Goal: Task Accomplishment & Management: Use online tool/utility

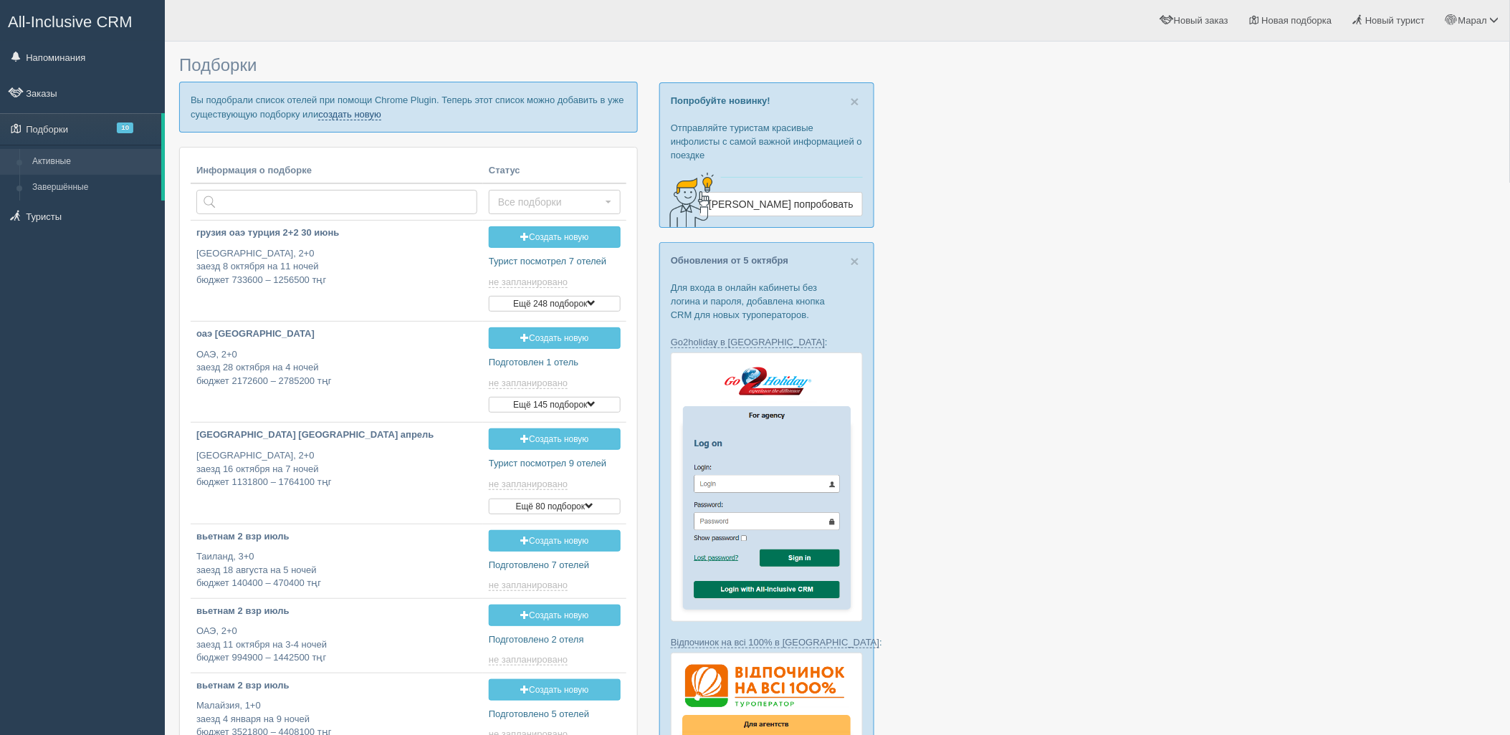
click at [374, 118] on link "создать новую" at bounding box center [349, 114] width 63 height 11
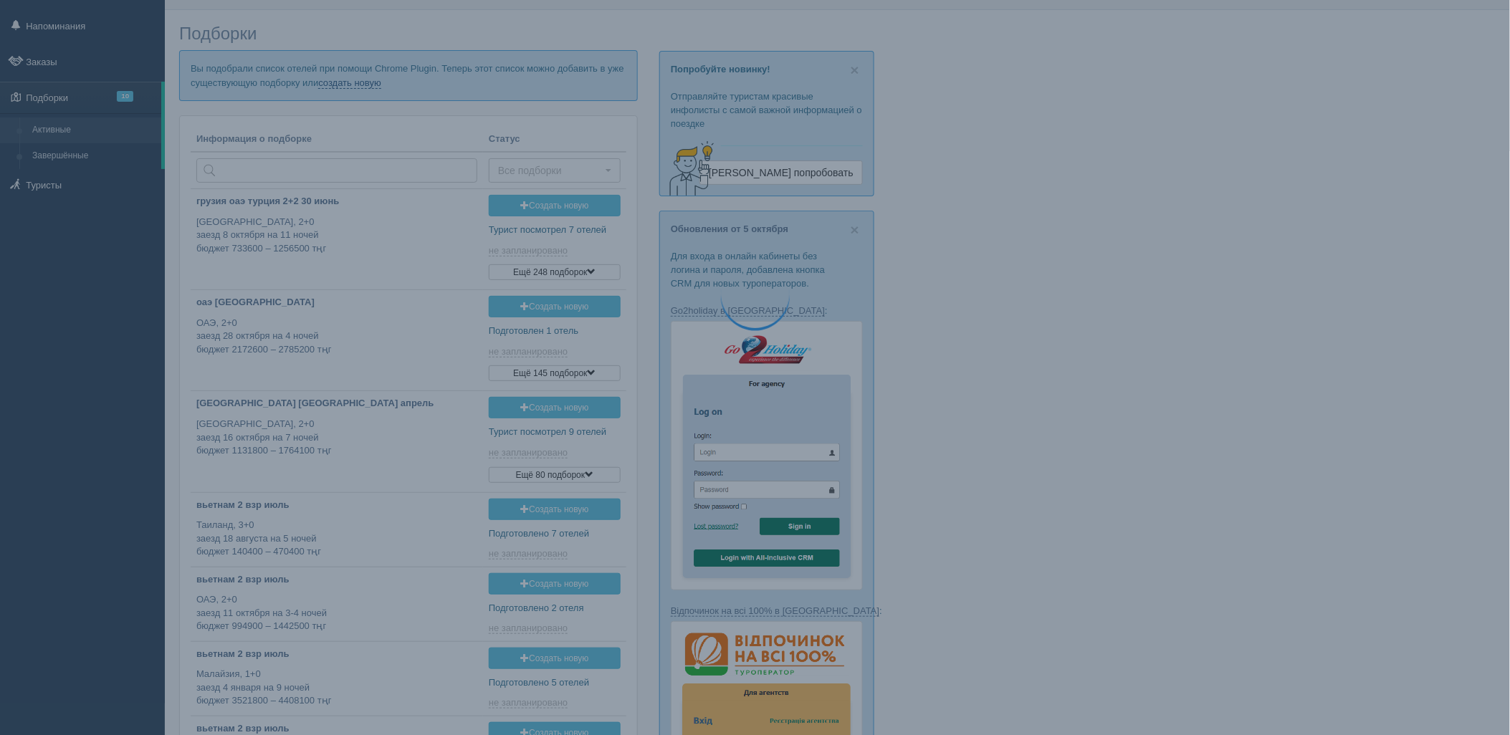
scroll to position [198, 0]
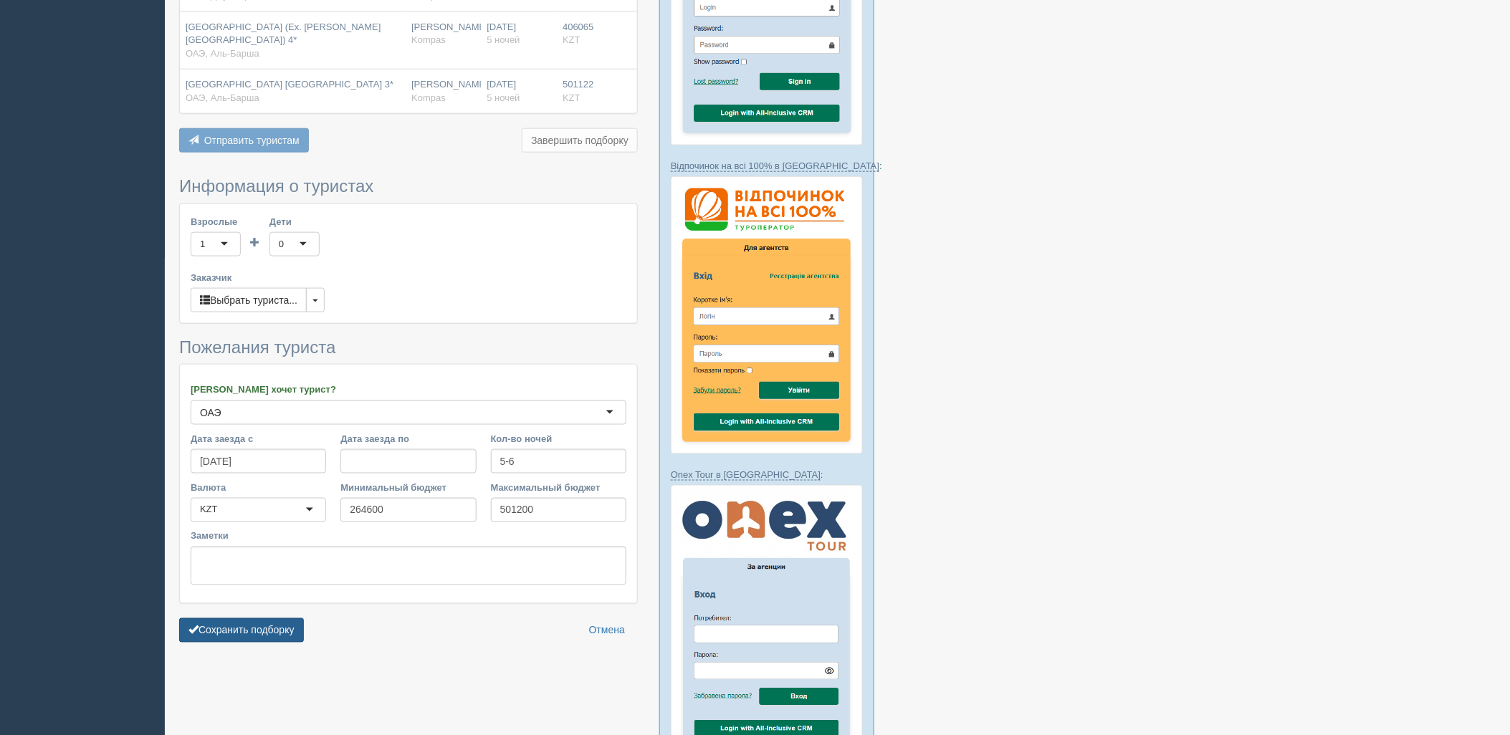
scroll to position [477, 0]
click at [271, 618] on button "Сохранить подборку" at bounding box center [241, 630] width 125 height 24
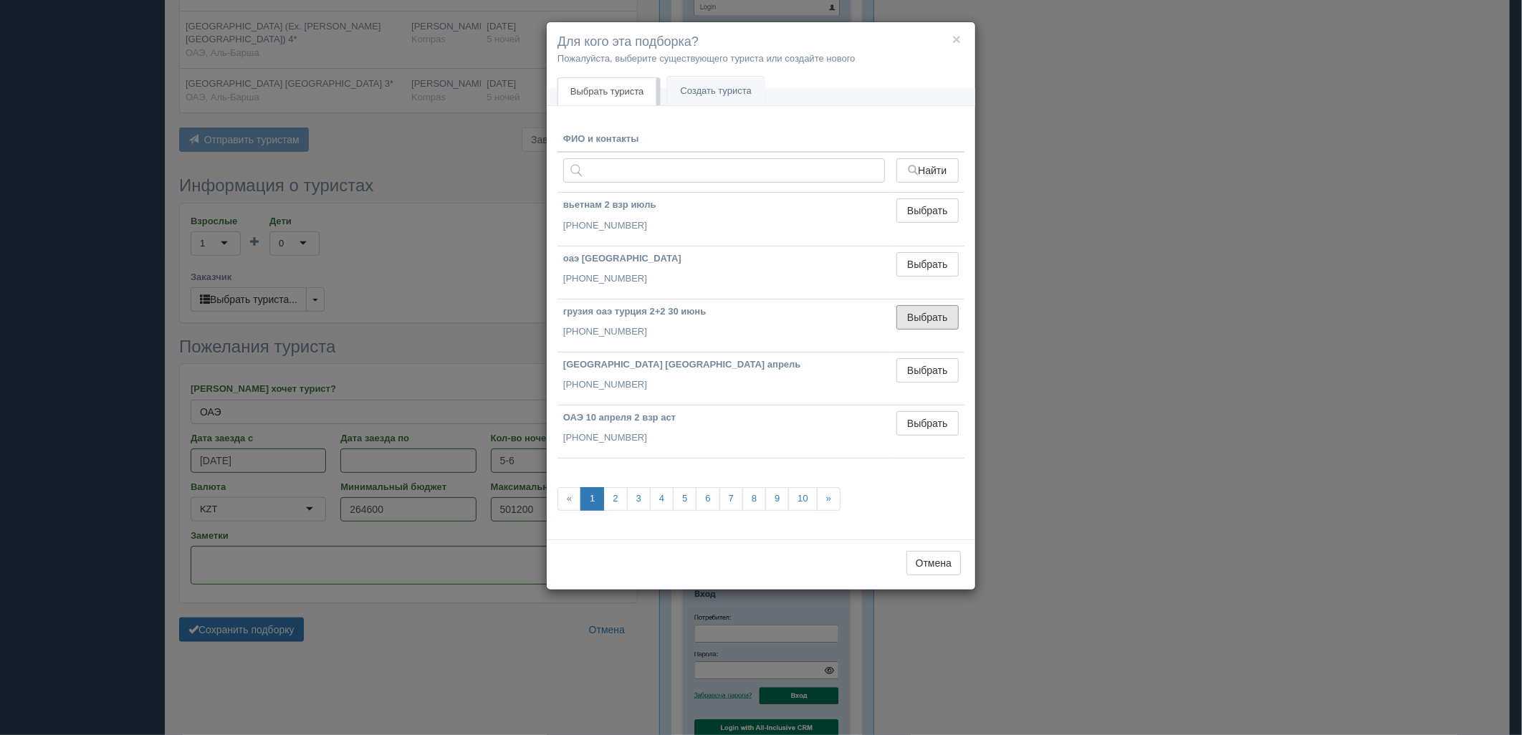
drag, startPoint x: 935, startPoint y: 320, endPoint x: 496, endPoint y: 517, distance: 480.9
click at [935, 319] on button "Выбрать" at bounding box center [928, 317] width 62 height 24
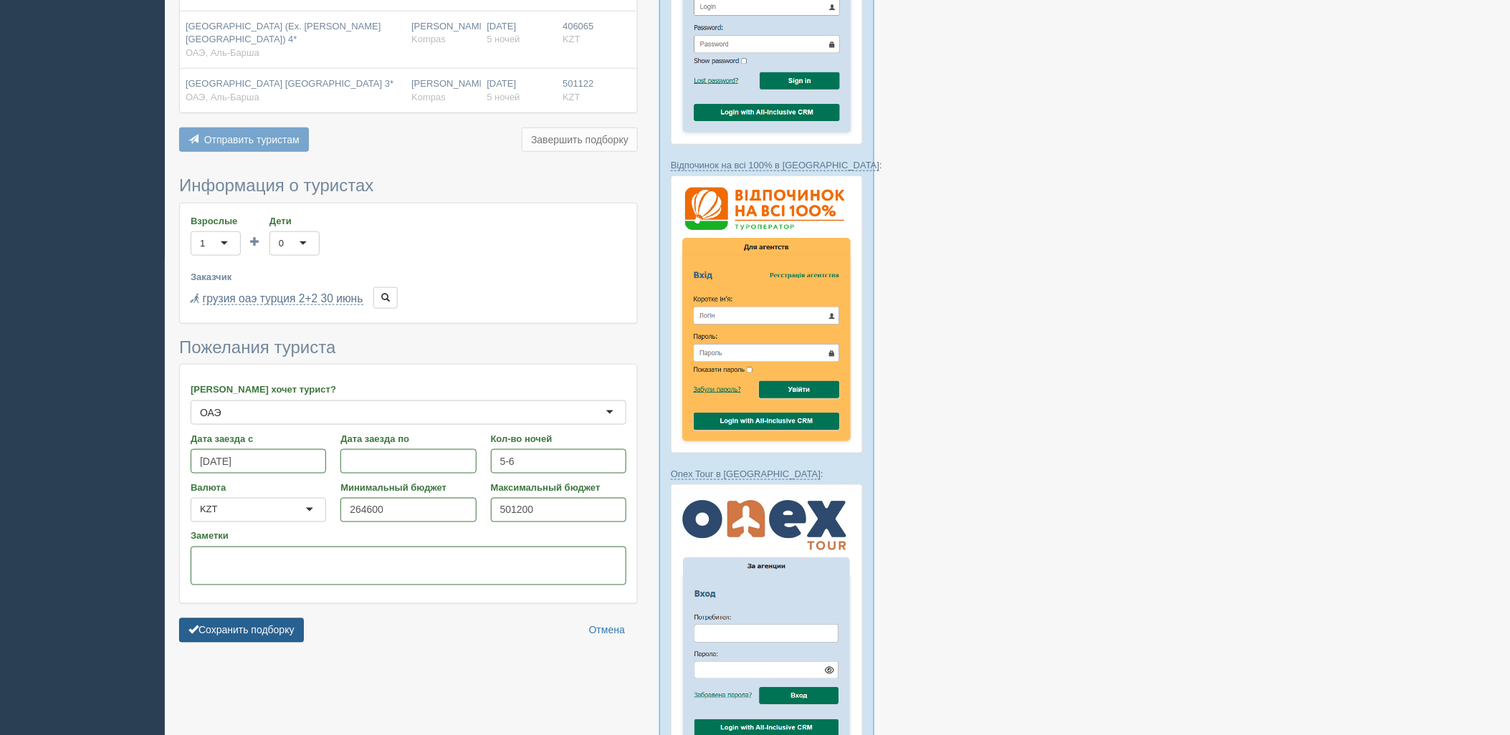
click at [242, 626] on button "Сохранить подборку" at bounding box center [241, 631] width 125 height 24
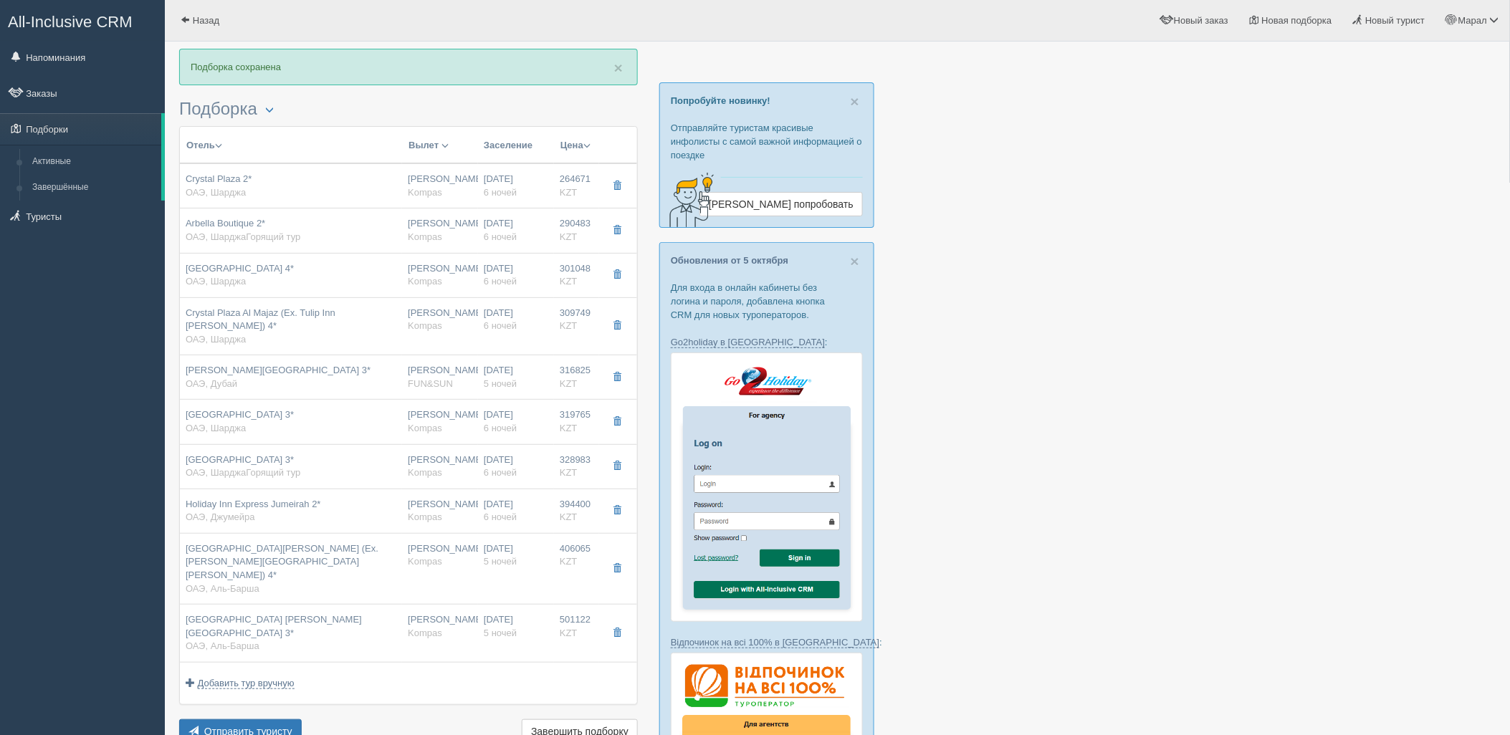
click at [1324, 439] on div at bounding box center [837, 713] width 1317 height 1328
click at [277, 720] on button "Отправить туристу Отправить" at bounding box center [240, 732] width 123 height 24
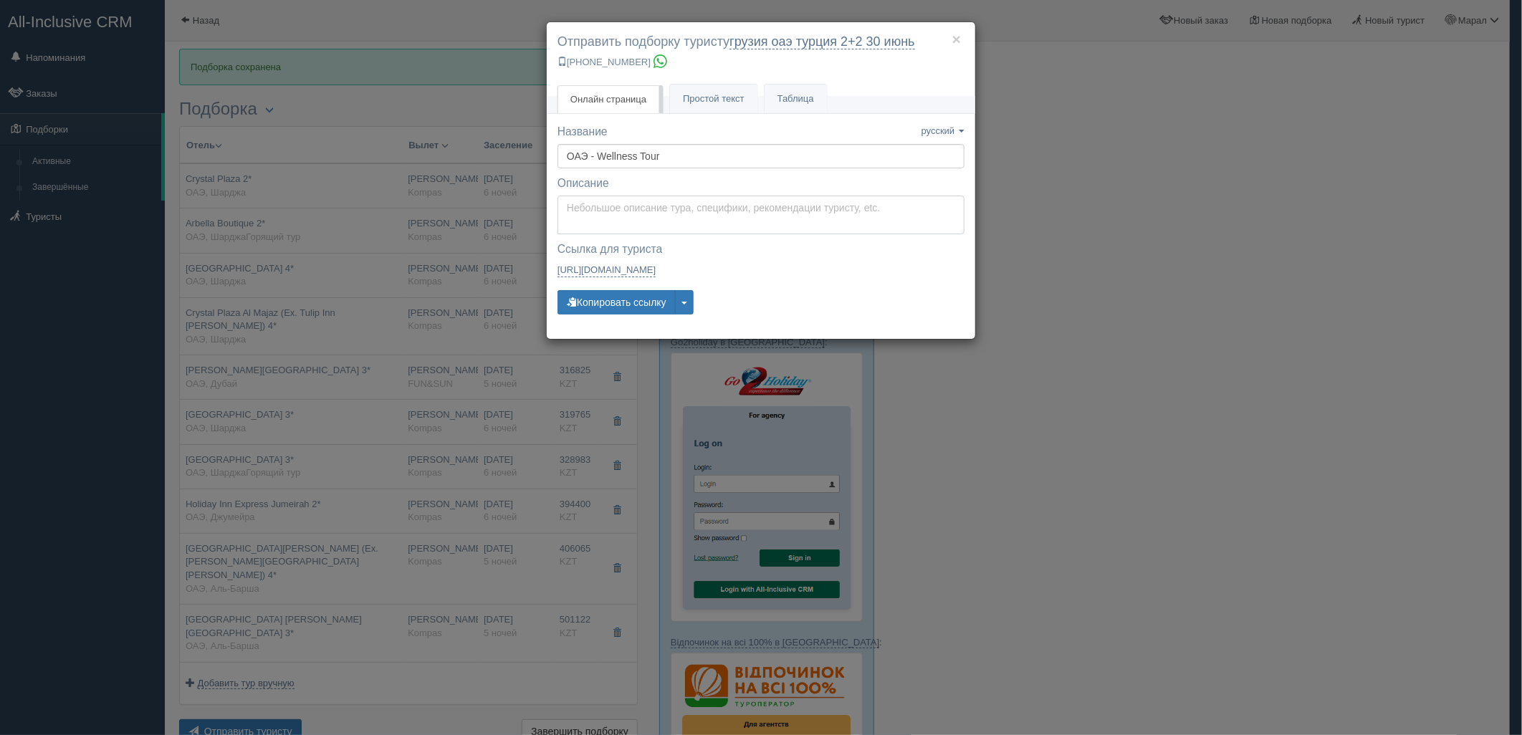
type textarea "Здравствуйте! Ниже представлены варианты туров для Вас. Для просмотра описания …"
click at [625, 219] on textarea "Здравствуйте! Ниже представлены варианты туров для Вас. Для просмотра описания …" at bounding box center [761, 215] width 407 height 39
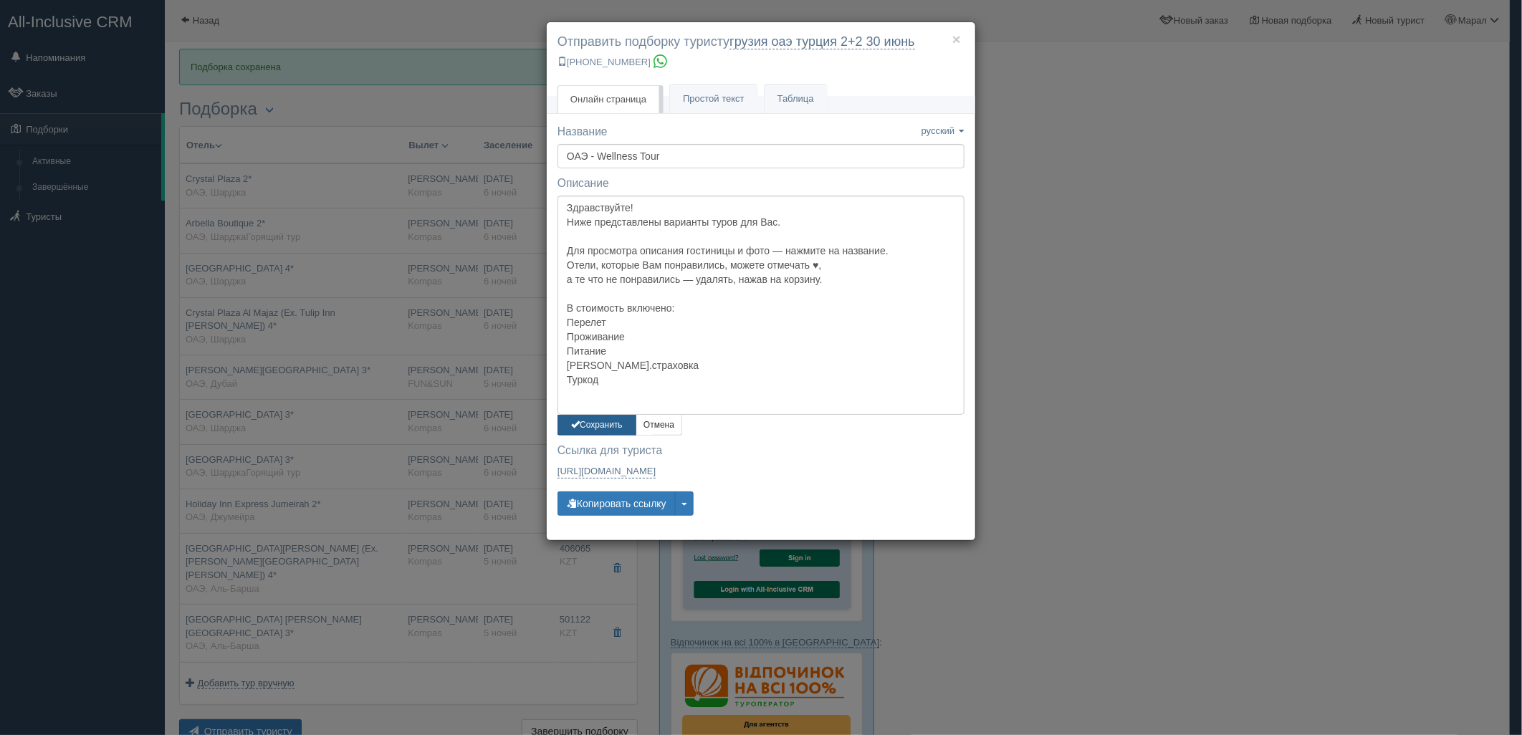
click at [600, 430] on button "Сохранить" at bounding box center [597, 425] width 79 height 21
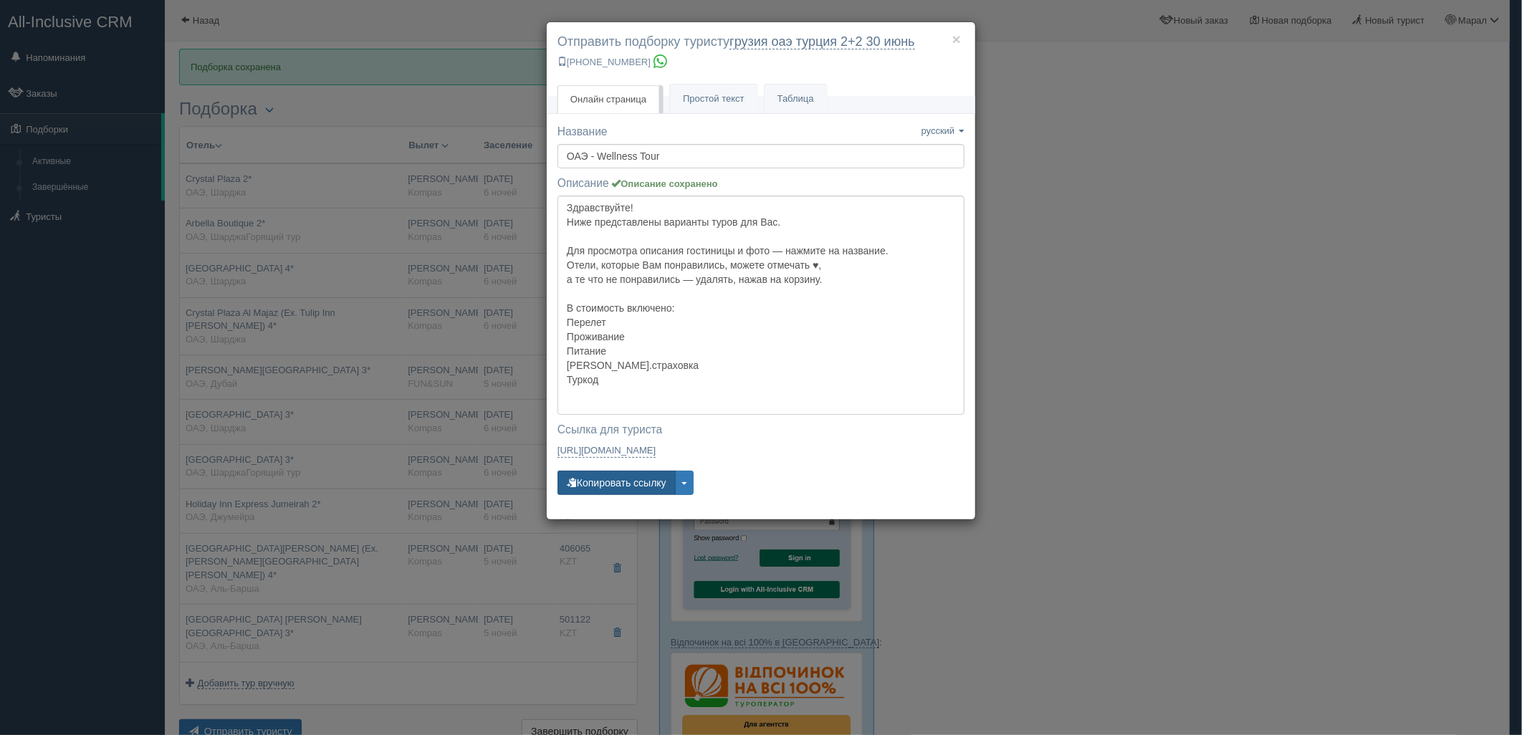
click at [619, 474] on button "Копировать ссылку" at bounding box center [617, 483] width 118 height 24
